Goal: Task Accomplishment & Management: Use online tool/utility

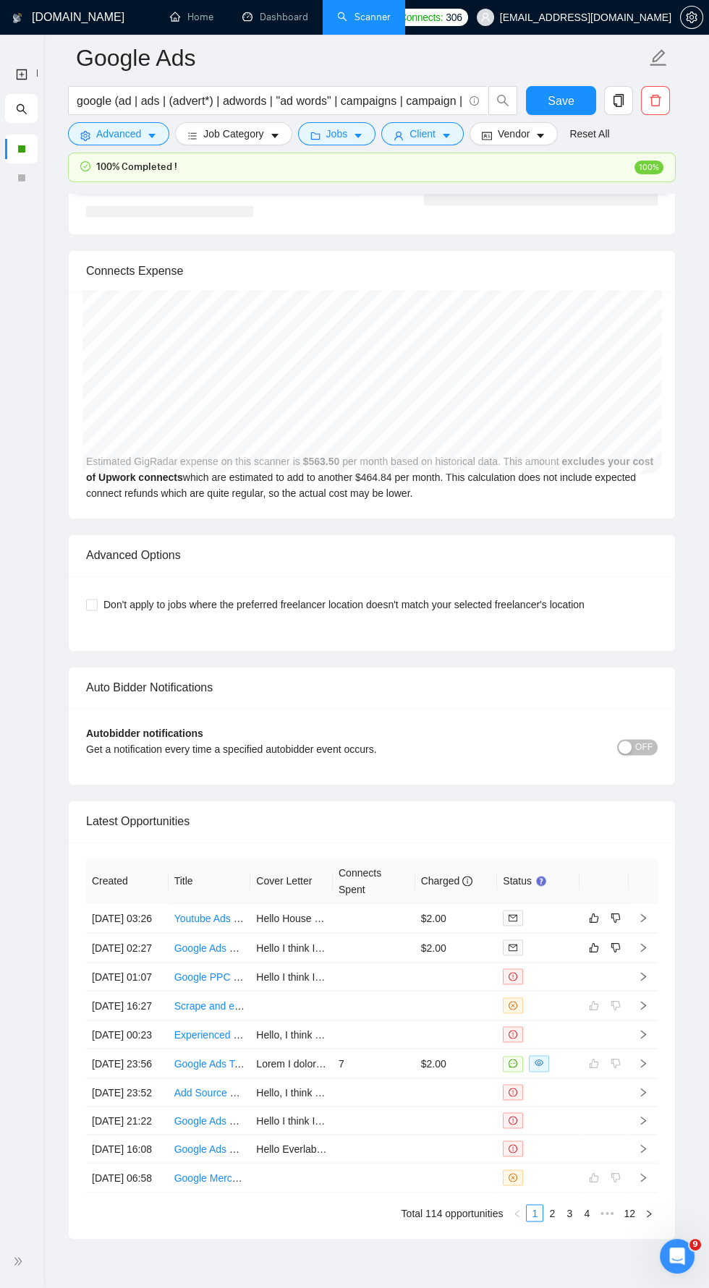
scroll to position [3099, 0]
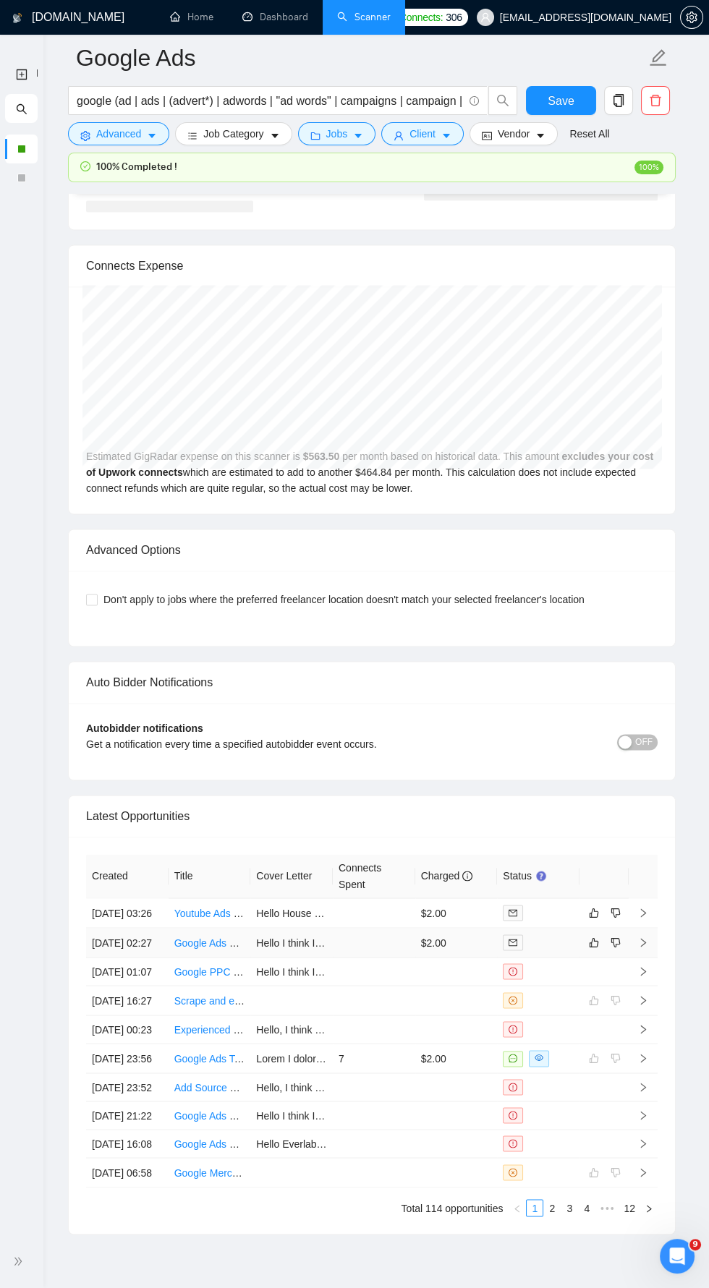
click at [635, 953] on td at bounding box center [642, 943] width 29 height 30
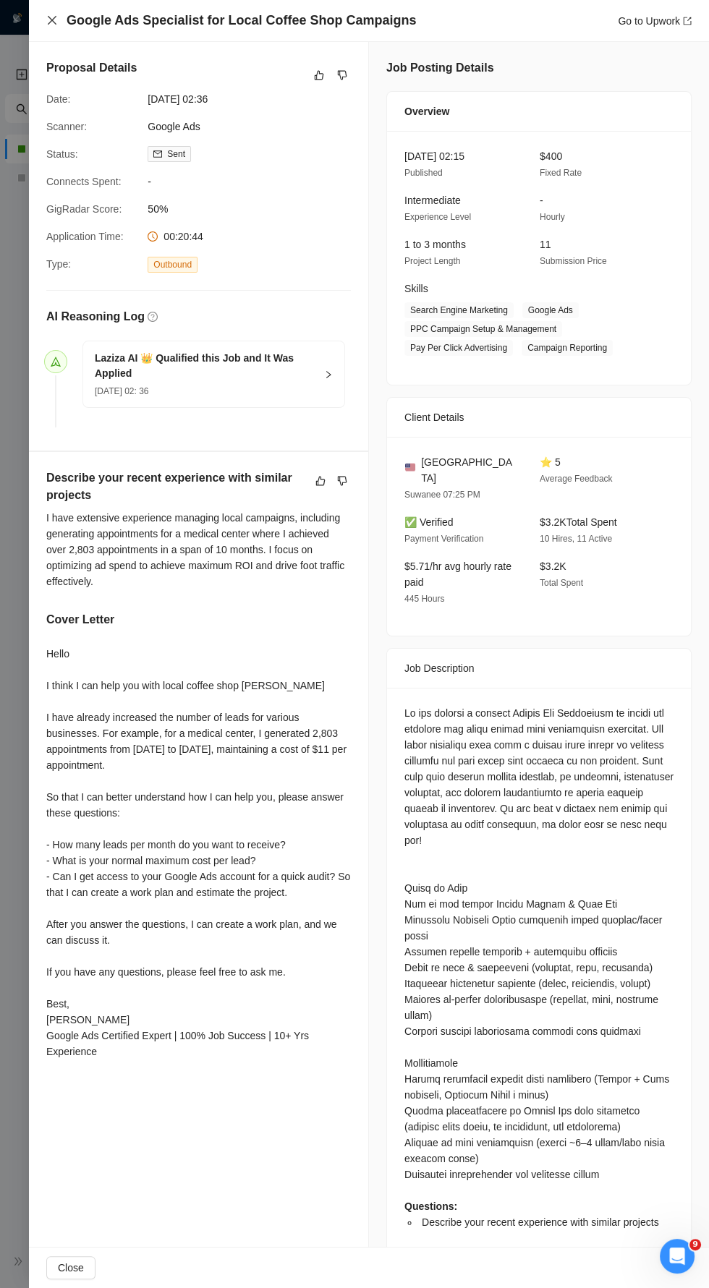
click at [57, 21] on icon "close" at bounding box center [52, 20] width 12 height 12
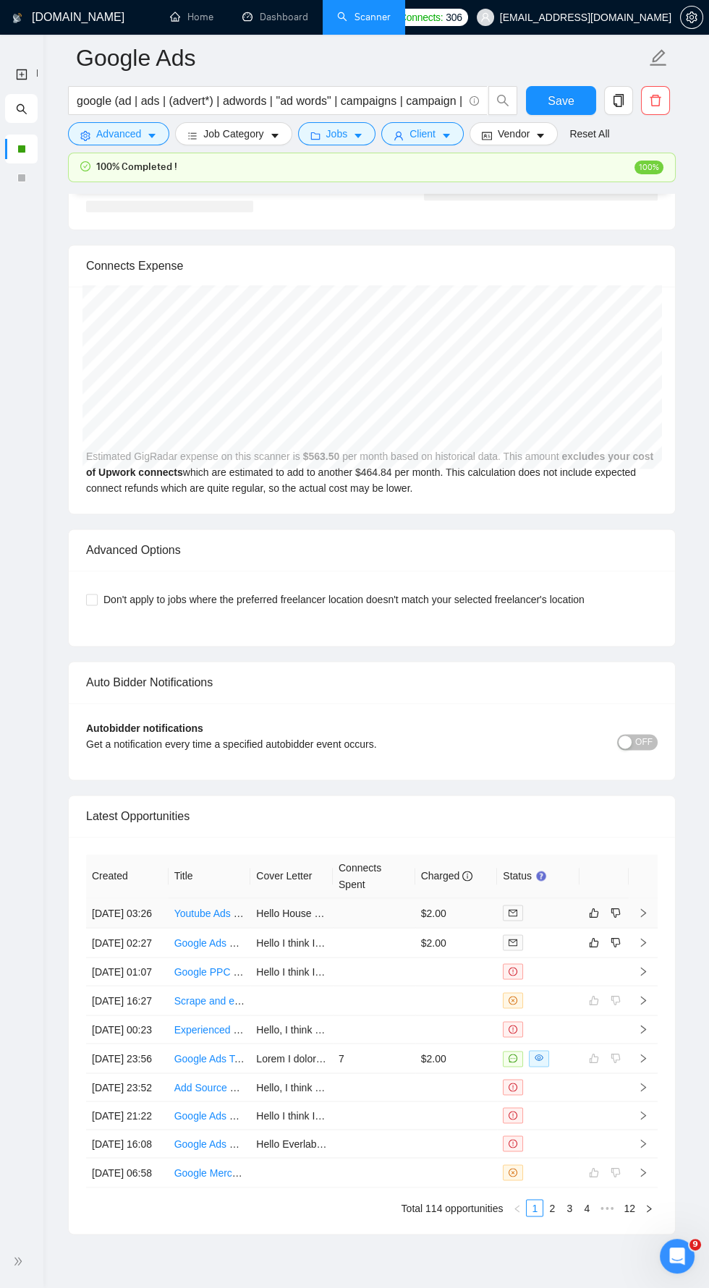
click at [642, 907] on icon "right" at bounding box center [643, 912] width 10 height 10
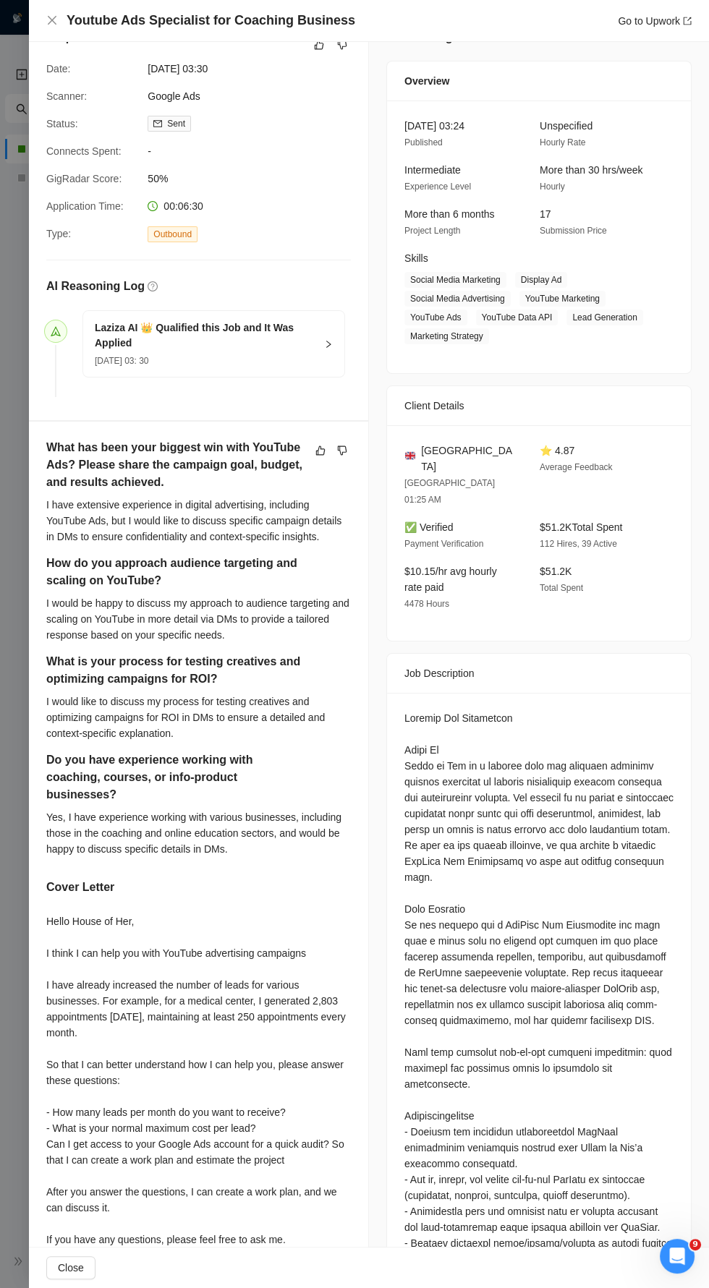
scroll to position [30, 0]
click at [53, 14] on div "Youtube Ads Specialist for Coaching Business Go to Upwork" at bounding box center [368, 21] width 645 height 18
click at [53, 15] on icon "close" at bounding box center [52, 20] width 12 height 12
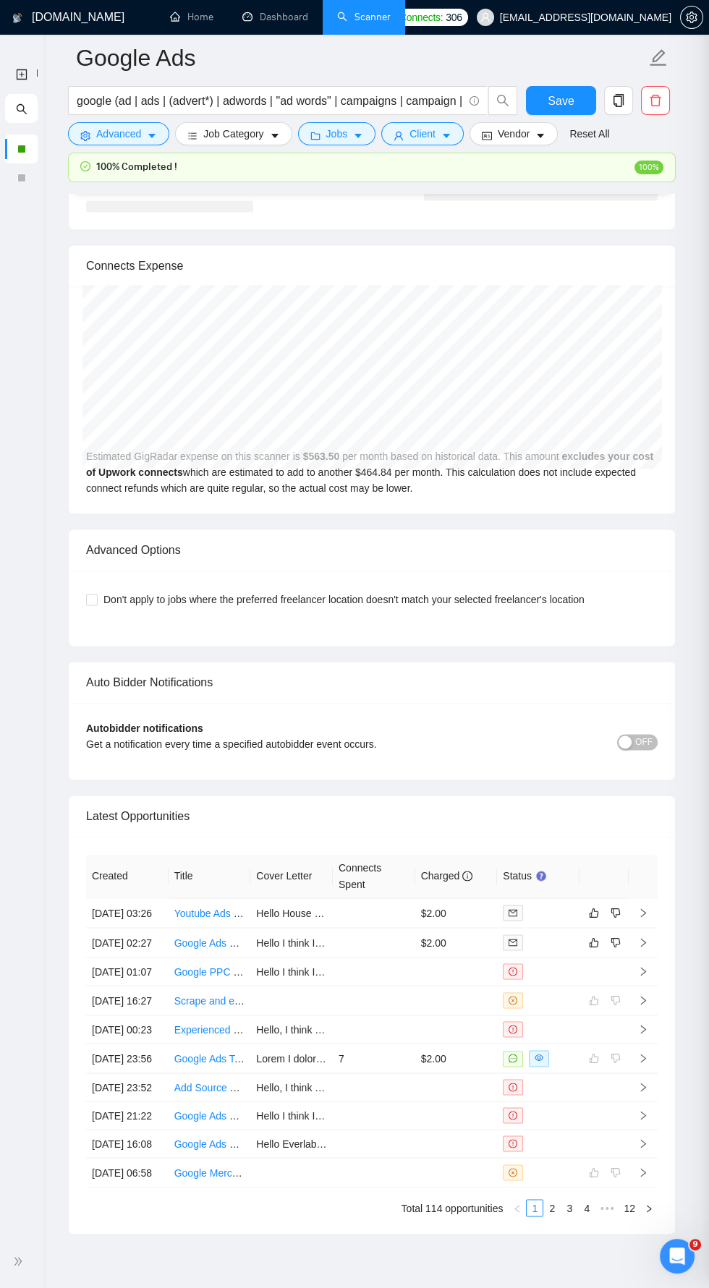
click at [53, 18] on div at bounding box center [354, 644] width 709 height 1288
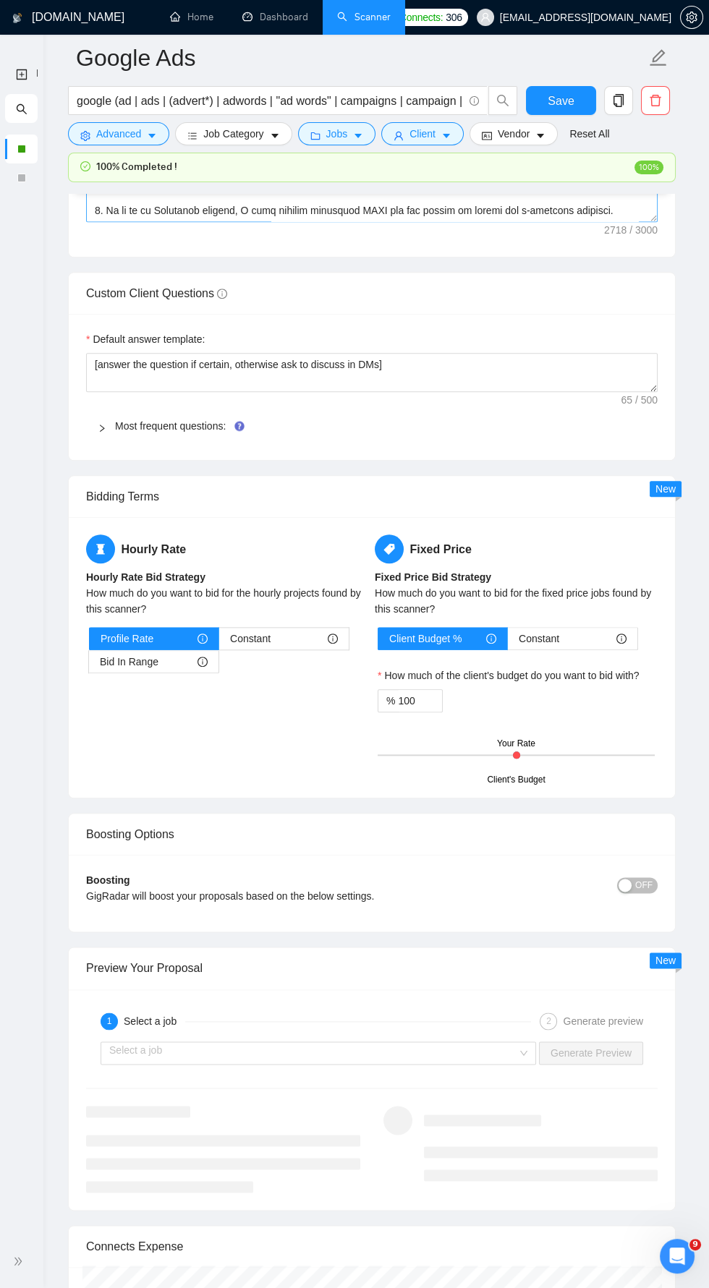
scroll to position [1377, 0]
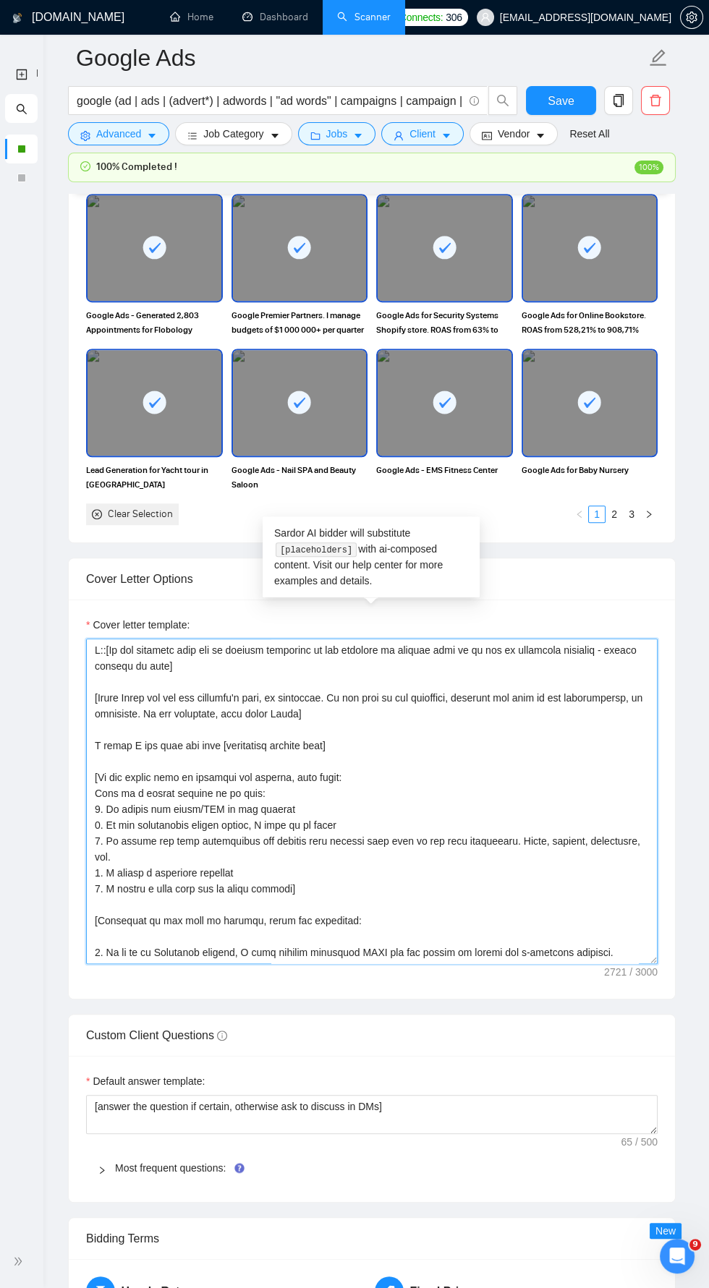
type textarea "I::[If the customer asks you to specify something in the sentence to confirm th…"
